Goal: Transaction & Acquisition: Purchase product/service

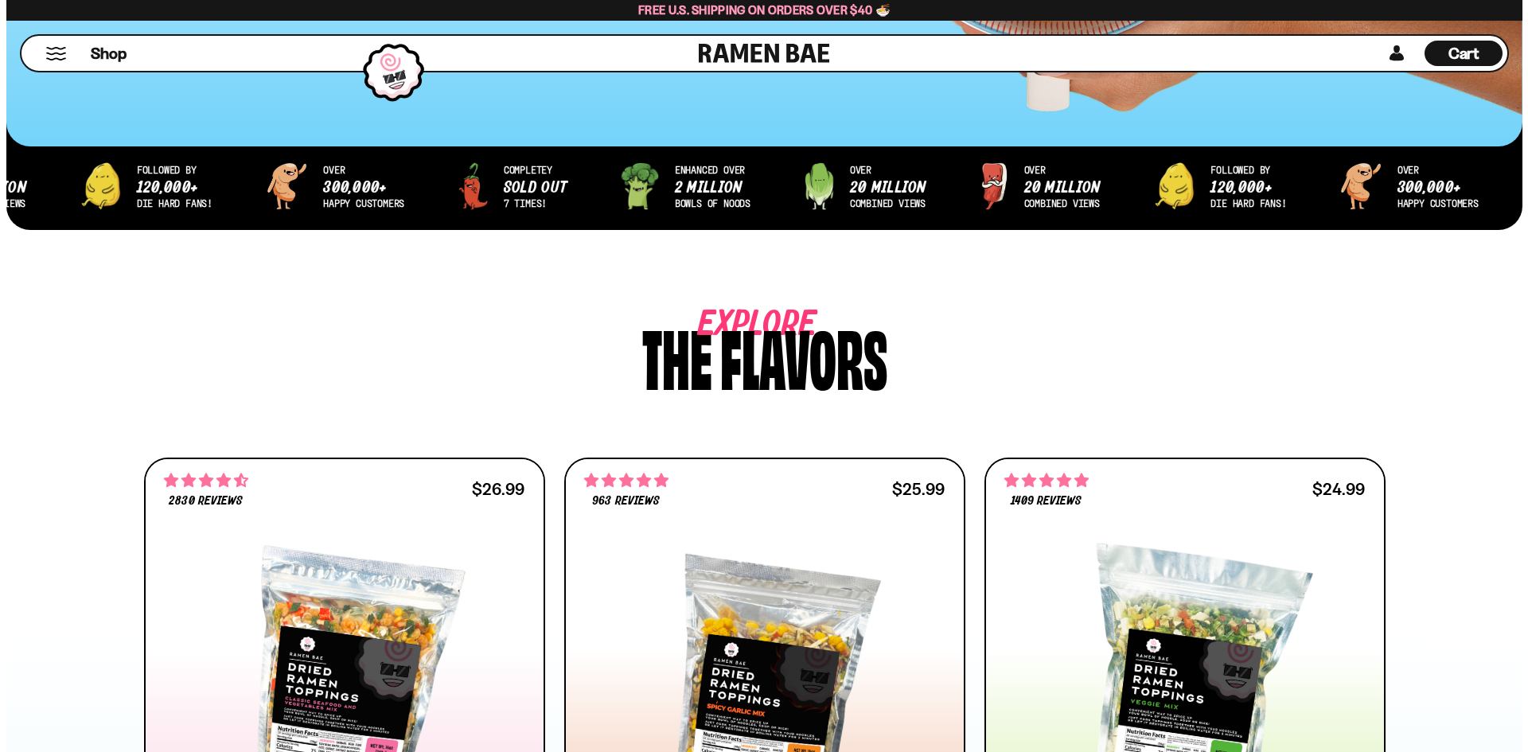
scroll to position [318, 0]
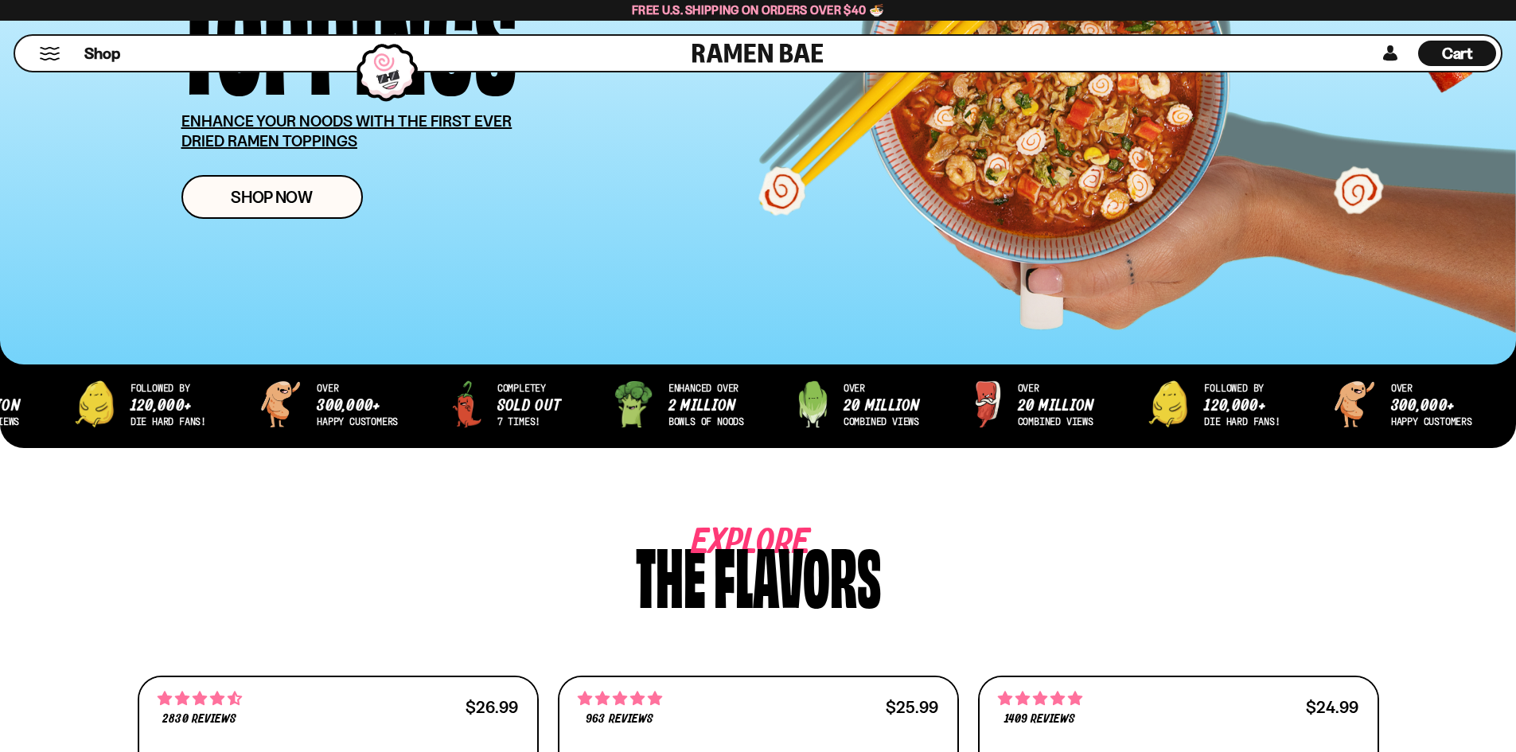
click at [51, 60] on div "Shop" at bounding box center [356, 53] width 673 height 35
click at [49, 54] on button "Mobile Menu Trigger" at bounding box center [49, 54] width 21 height 14
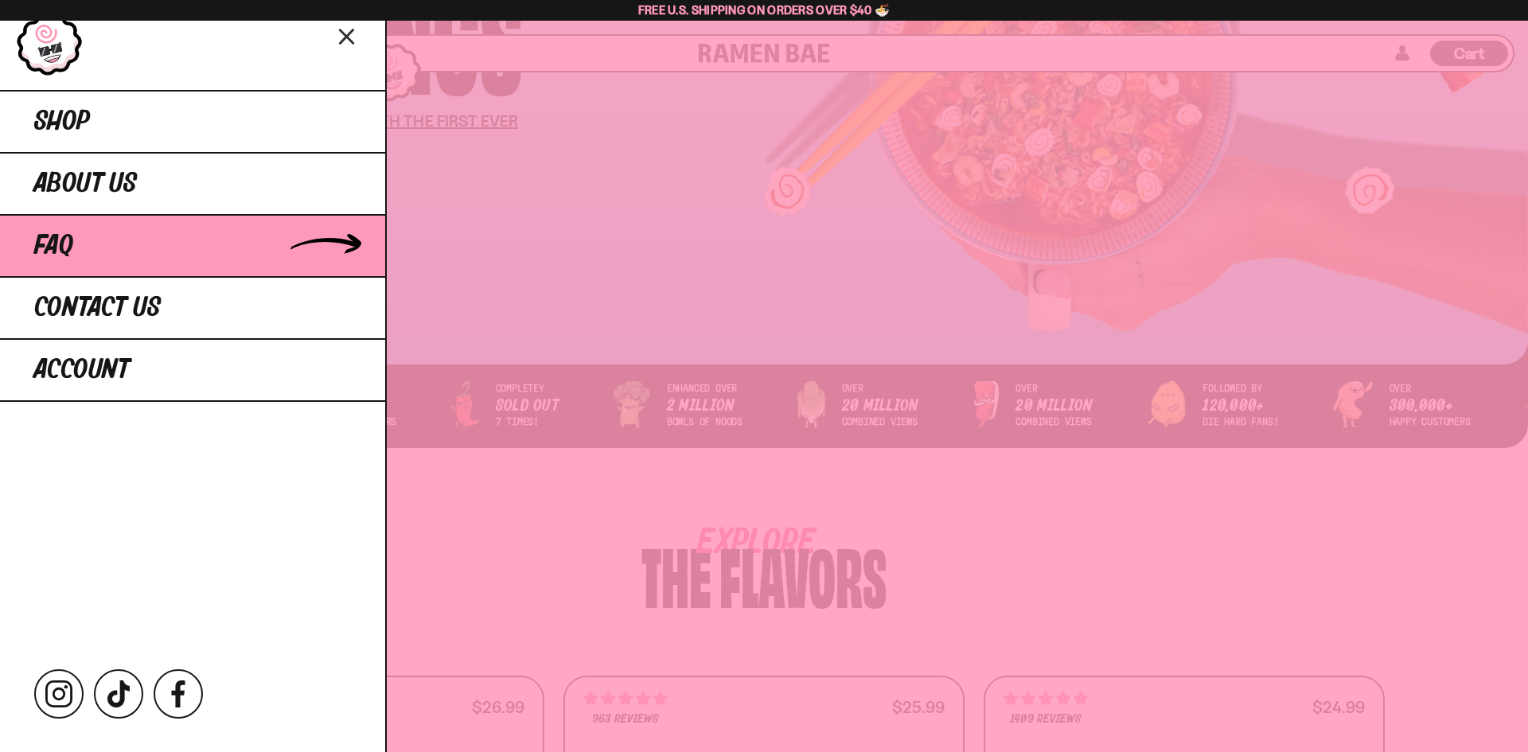
click at [97, 241] on link "FAQ" at bounding box center [192, 245] width 385 height 62
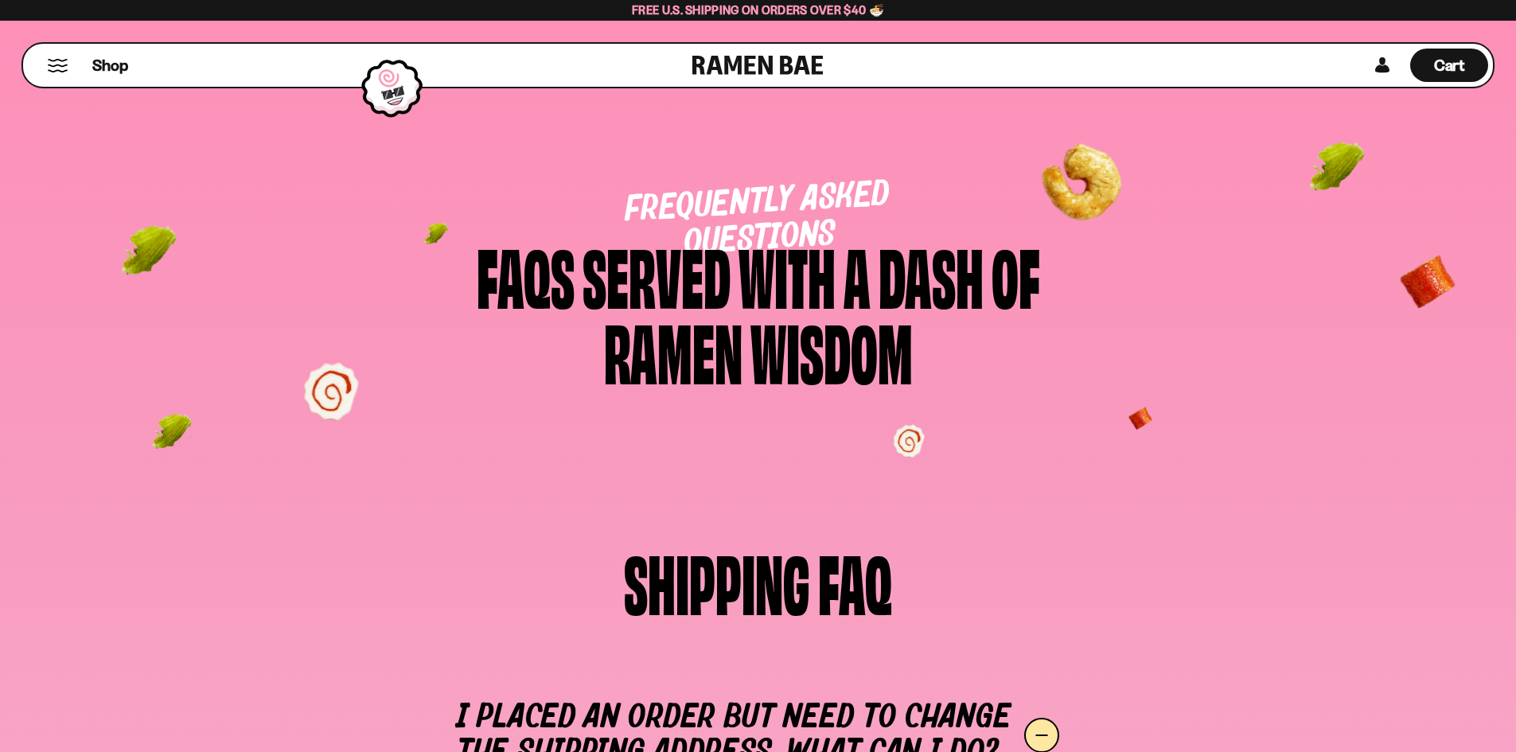
click at [52, 72] on button "Mobile Menu Trigger" at bounding box center [57, 66] width 21 height 14
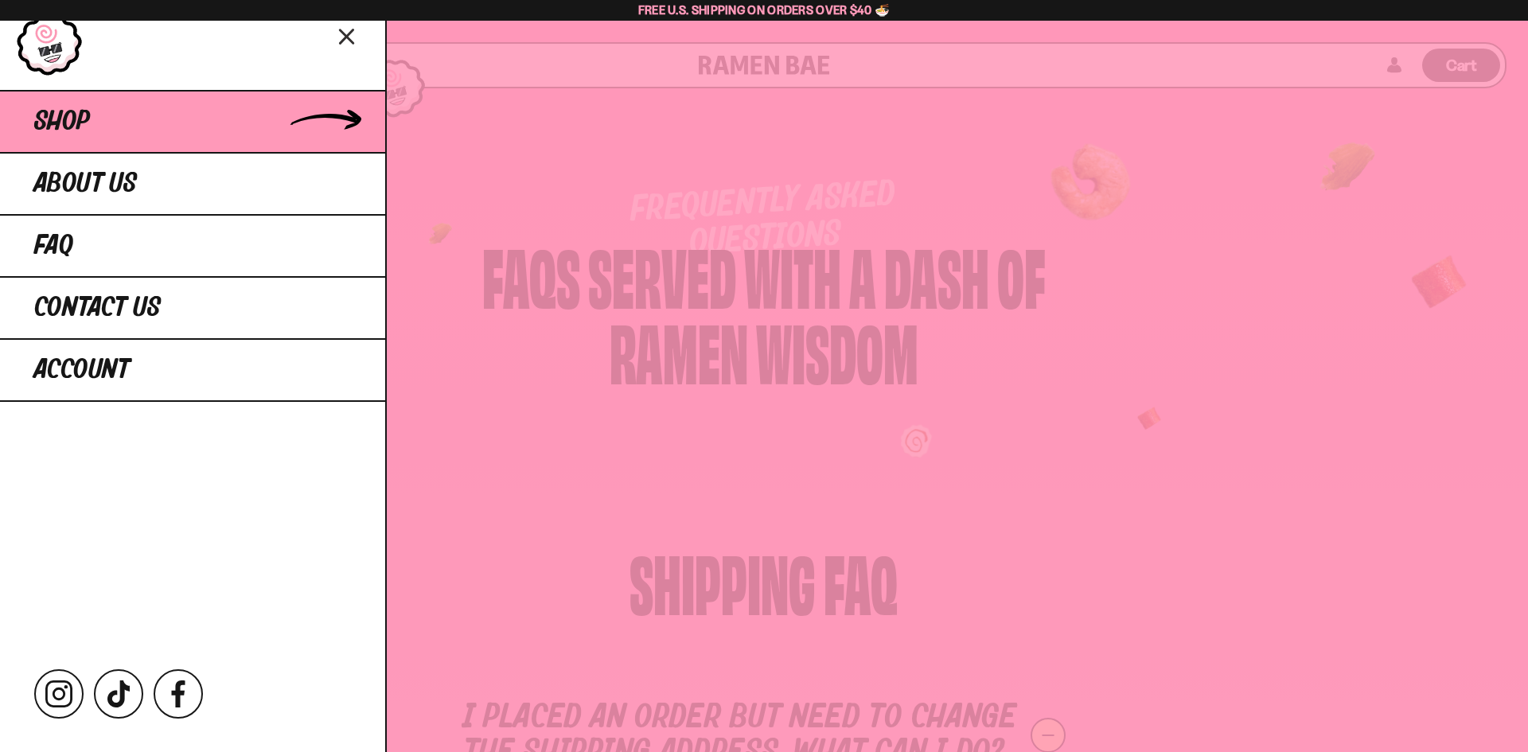
click at [77, 114] on span "Shop" at bounding box center [62, 121] width 56 height 29
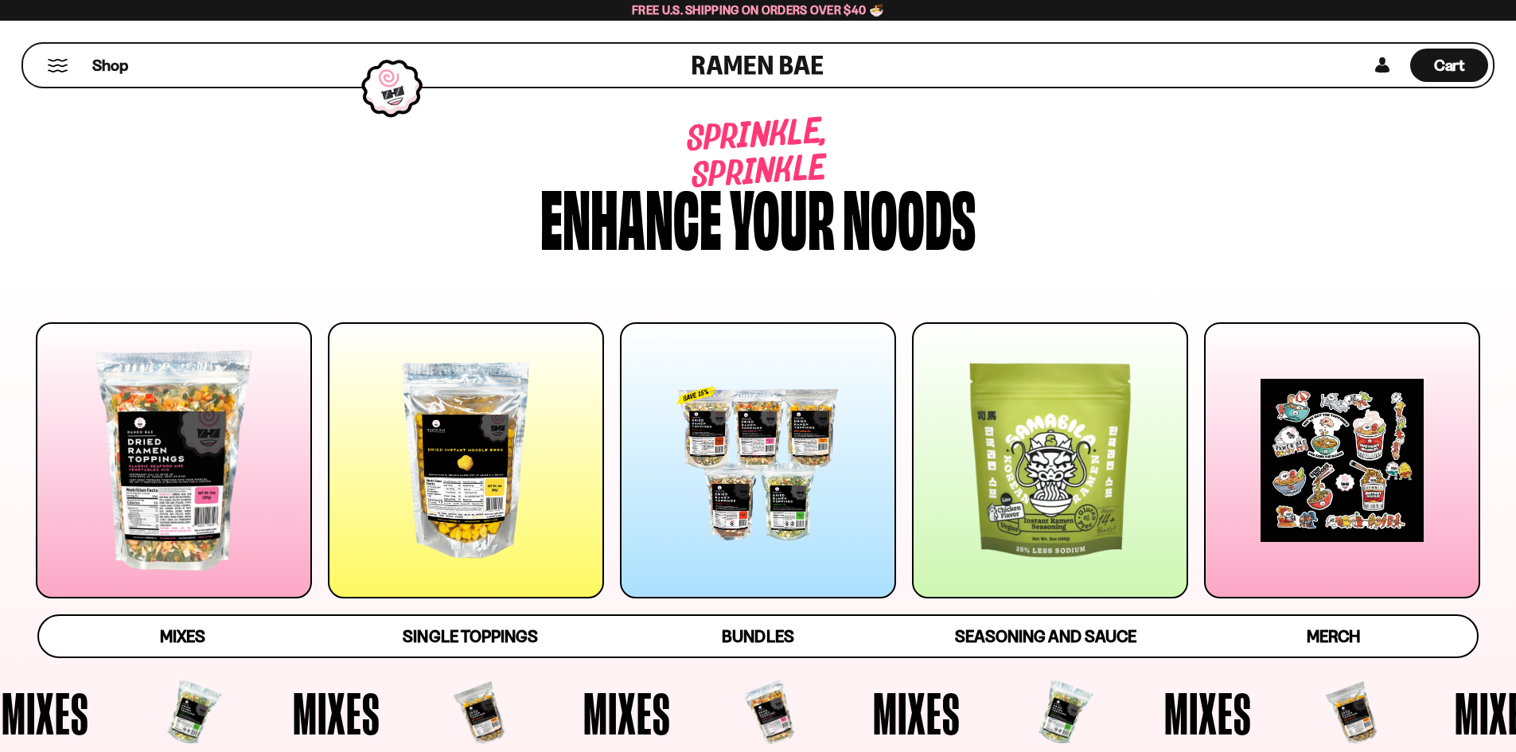
scroll to position [239, 0]
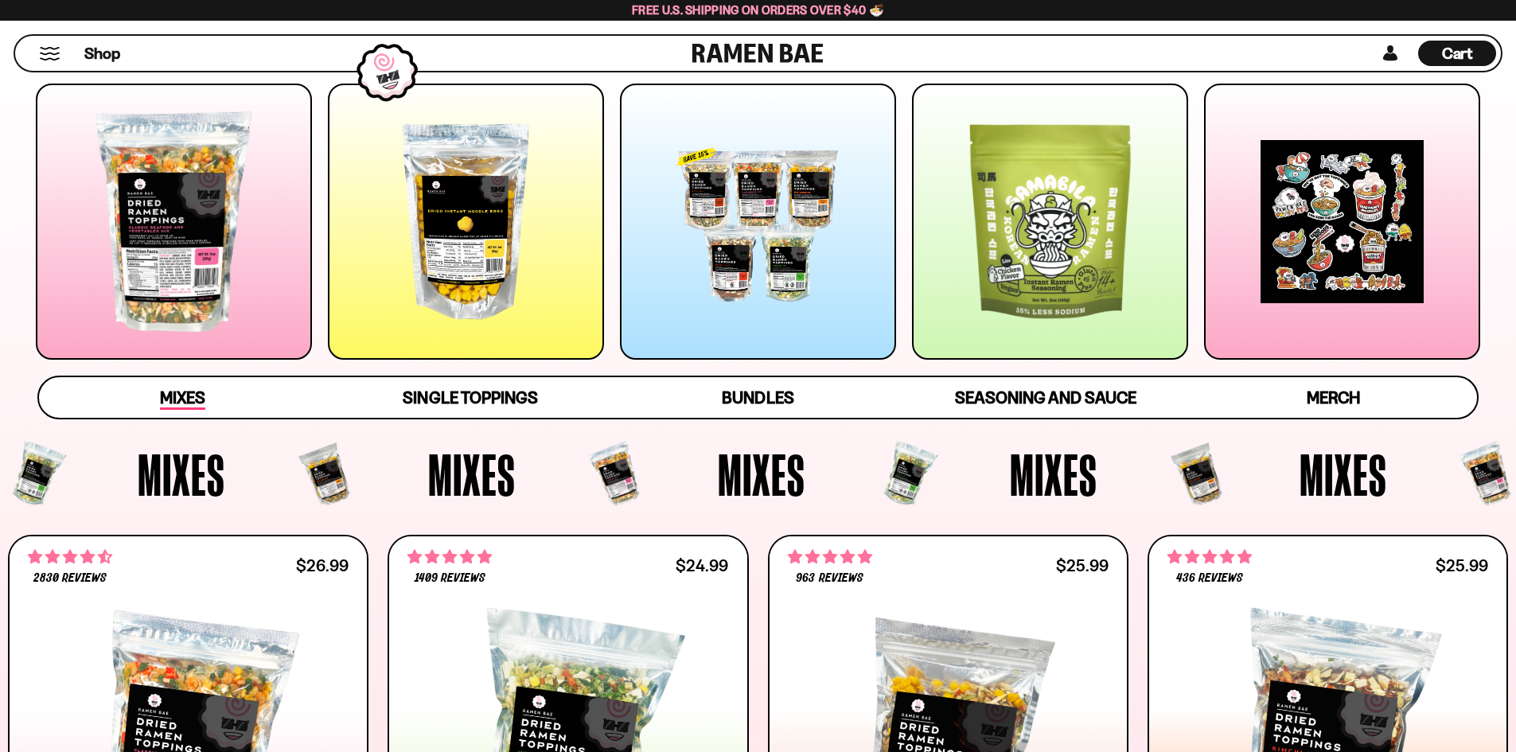
click at [182, 400] on span "Mixes" at bounding box center [182, 399] width 45 height 22
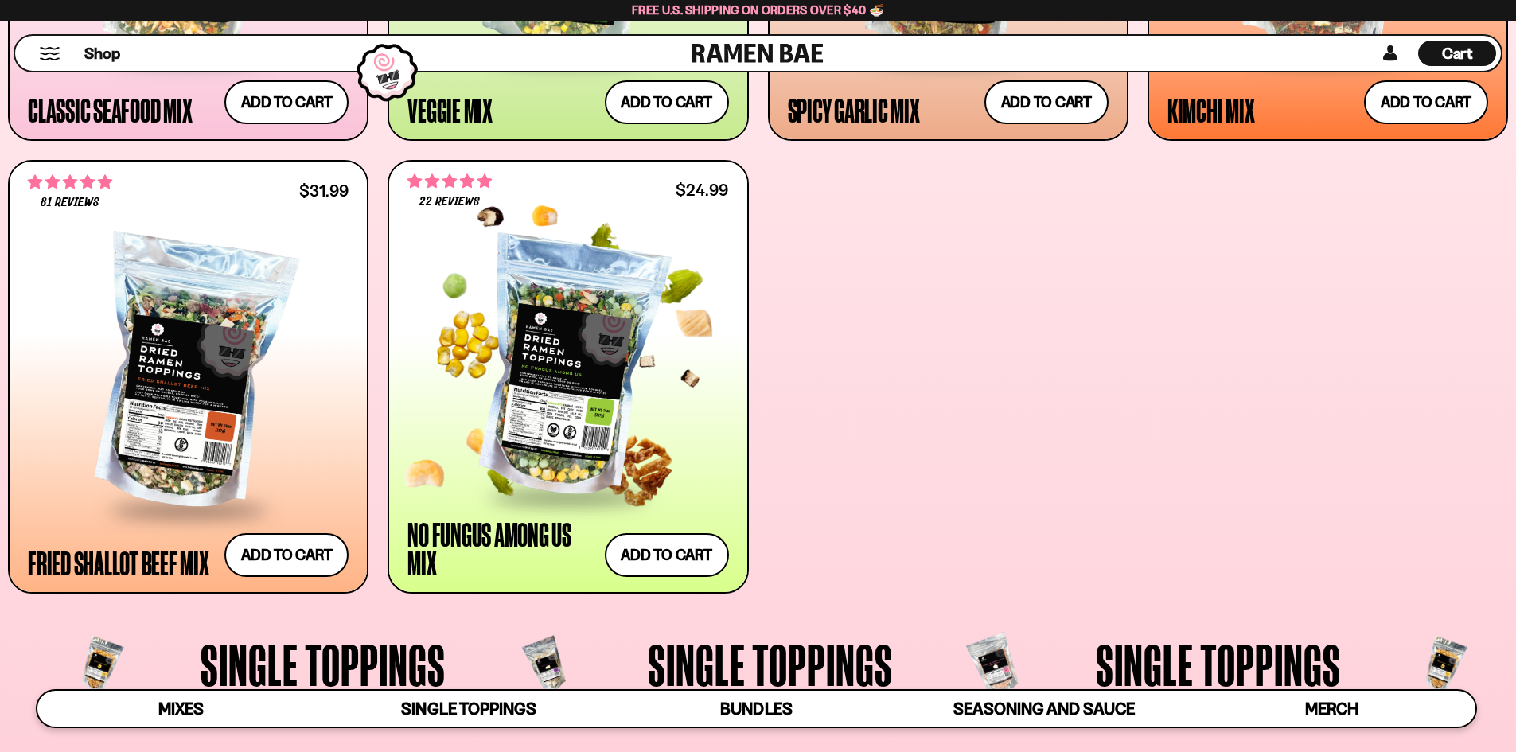
scroll to position [1076, 0]
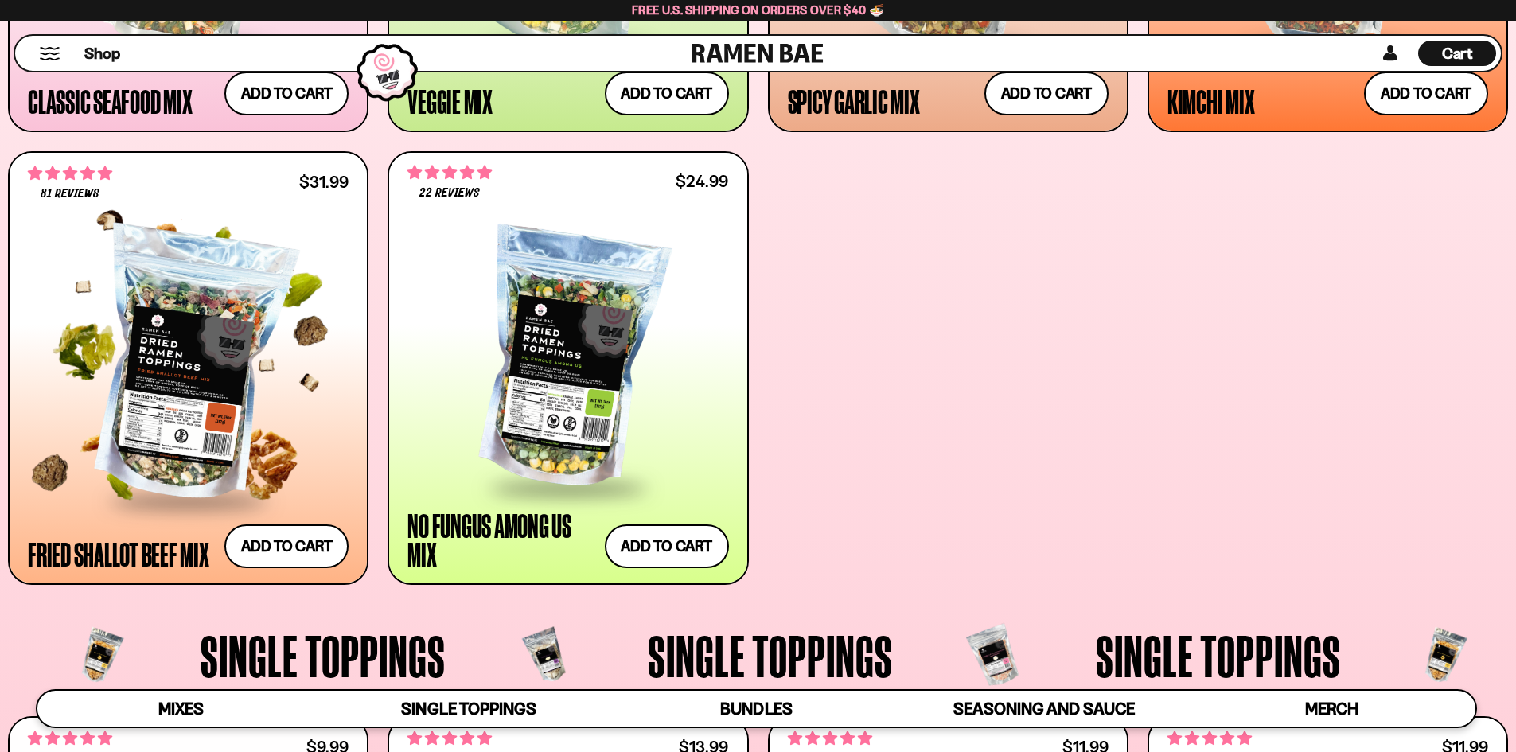
click at [198, 384] on div at bounding box center [188, 367] width 321 height 266
